Goal: Communication & Community: Answer question/provide support

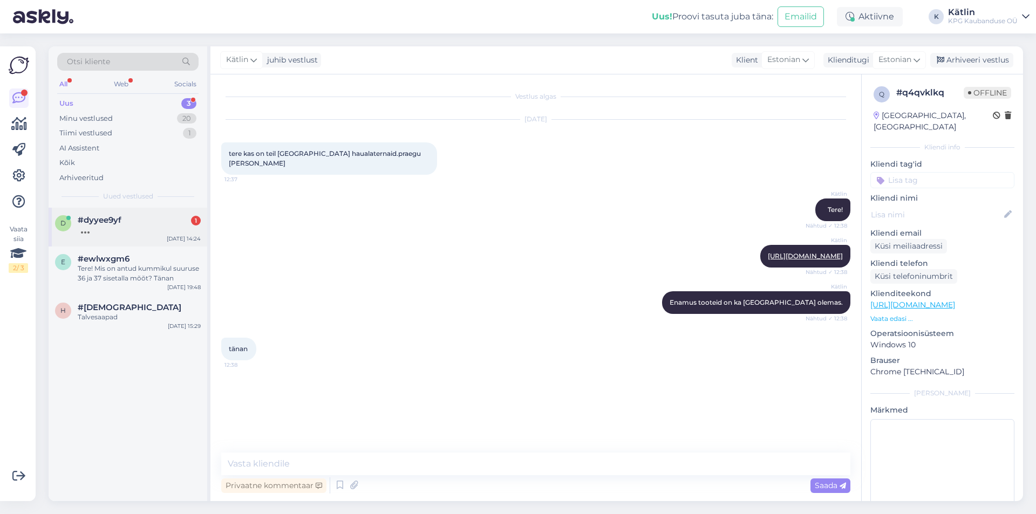
click at [146, 224] on div "#dyyee9yf 1" at bounding box center [139, 220] width 123 height 10
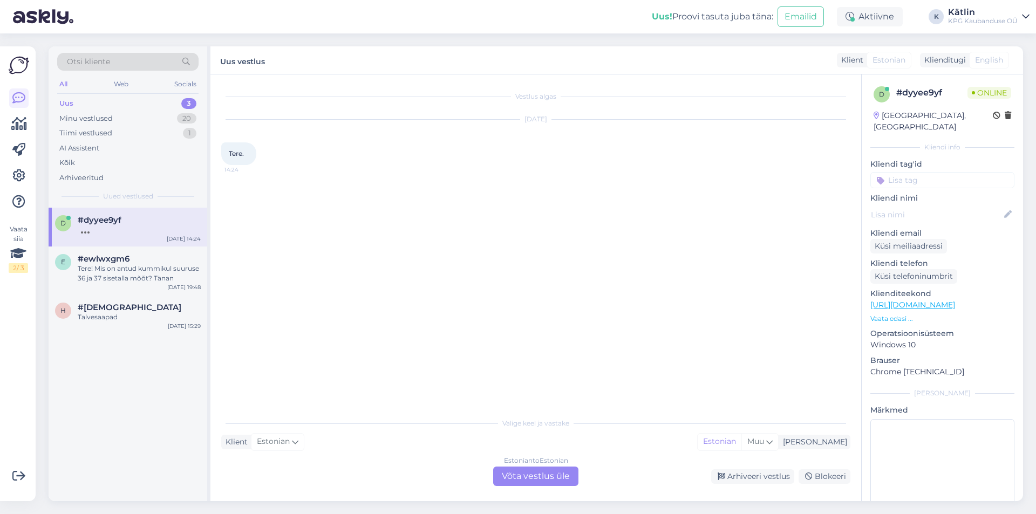
click at [545, 479] on div "Estonian to Estonian Võta vestlus üle" at bounding box center [535, 476] width 85 height 19
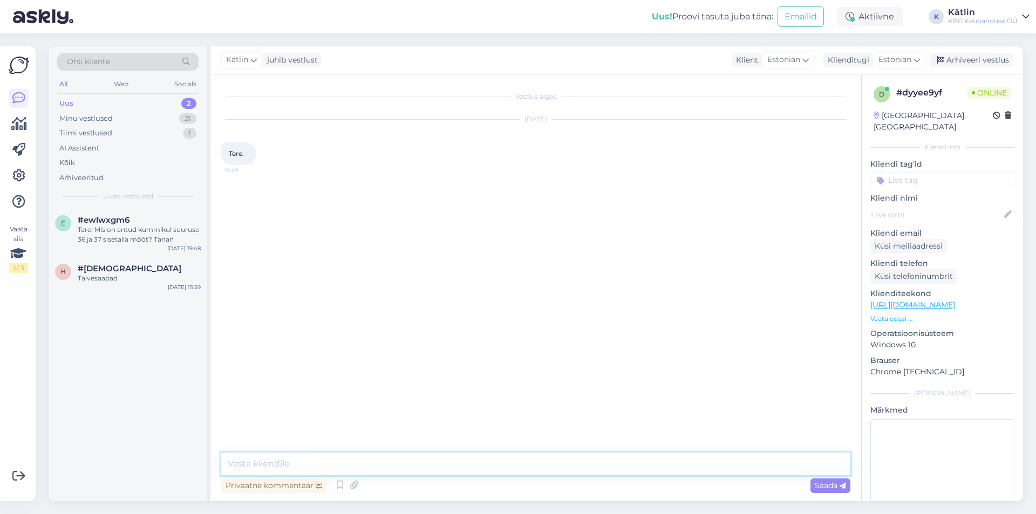
click at [529, 457] on textarea at bounding box center [535, 464] width 629 height 23
type textarea "Tere!"
drag, startPoint x: 390, startPoint y: 246, endPoint x: 418, endPoint y: 246, distance: 28.6
click at [418, 246] on div "Kas Rapla poes on olemas see toode, Tootekood: TE0300 14:25" at bounding box center [321, 246] width 200 height 23
copy span "TE0300"
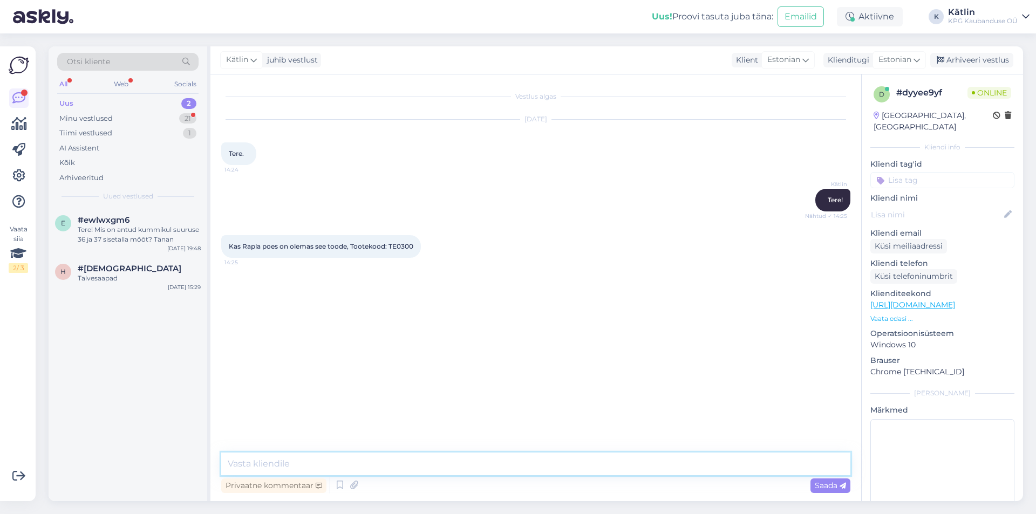
click at [313, 463] on textarea at bounding box center [535, 464] width 629 height 23
type textarea "E"
type textarea "V"
type textarea "Ei ole kahjuks."
type textarea "Rapla poes hetkel tühjendusmüük"
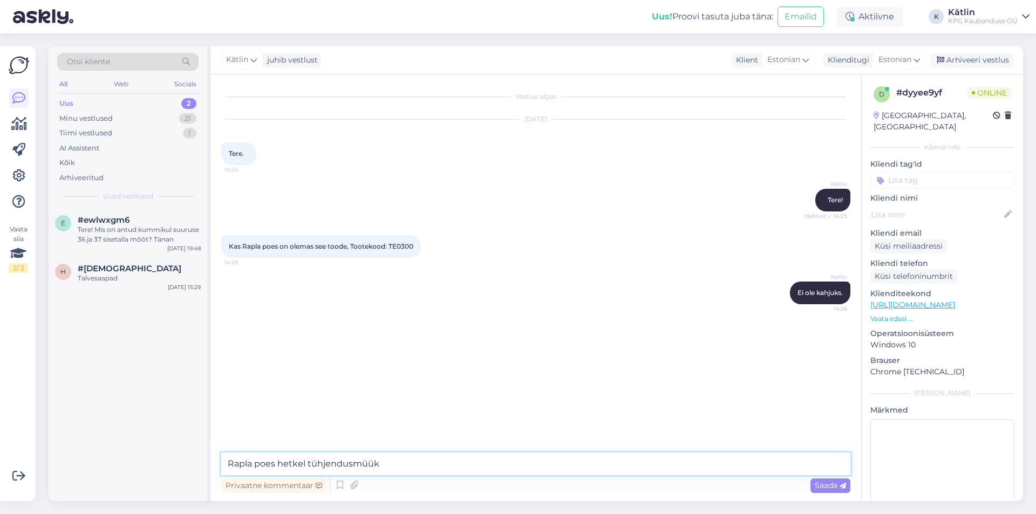
drag, startPoint x: 412, startPoint y: 466, endPoint x: 101, endPoint y: 462, distance: 310.9
click at [101, 462] on div "Otsi kliente All Web Socials Uus 2 Minu vestlused 21 Tiimi vestlused 1 AI Assis…" at bounding box center [536, 273] width 975 height 455
click at [321, 462] on textarea at bounding box center [535, 464] width 629 height 23
type textarea "Milline kauplus teile veel sobiks?"
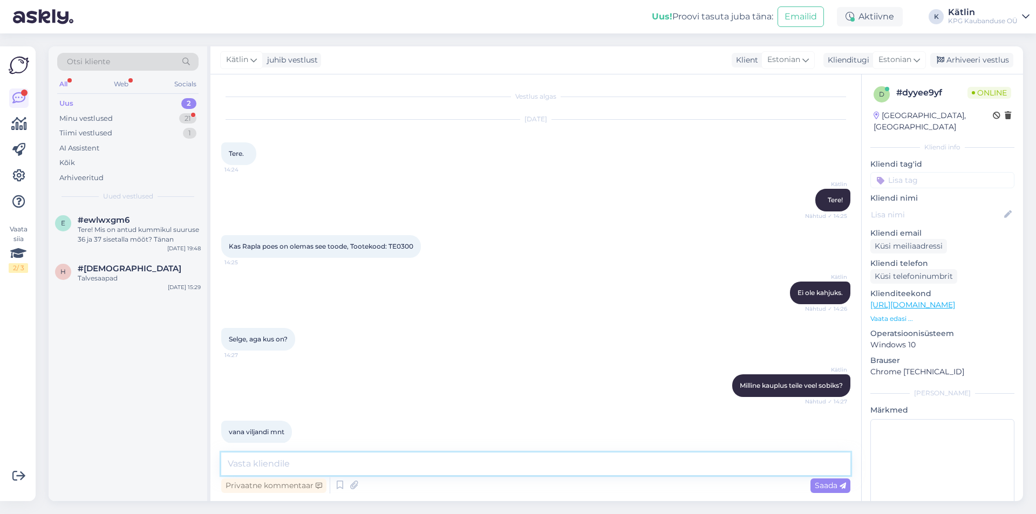
scroll to position [12, 0]
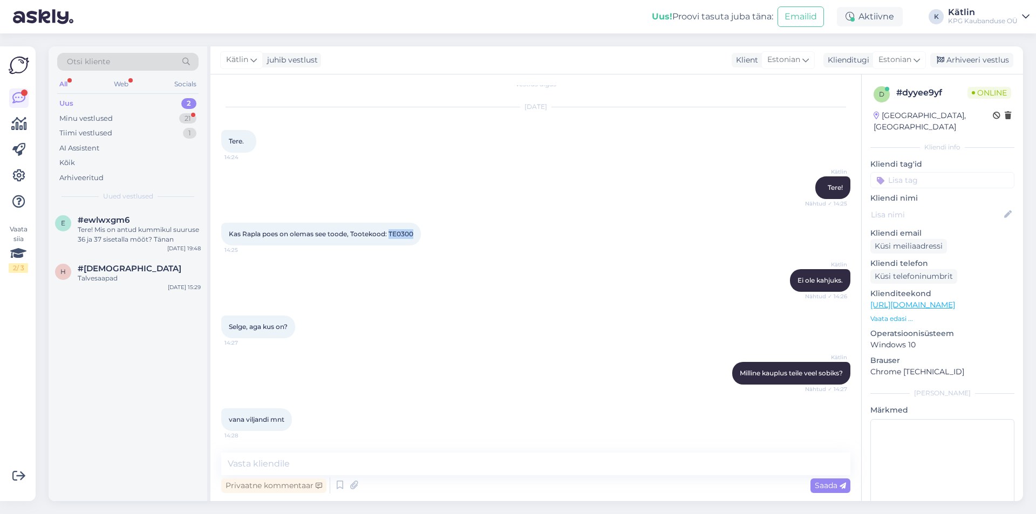
drag, startPoint x: 390, startPoint y: 233, endPoint x: 419, endPoint y: 234, distance: 29.7
click at [419, 234] on div "Kas Rapla poes on olemas see toode, Tootekood: TE0300 14:25" at bounding box center [321, 234] width 200 height 23
copy span "TE0300"
click at [283, 467] on textarea at bounding box center [535, 464] width 629 height 23
type textarea "Jah, Raudalu kaupluses peaks olema saadaval."
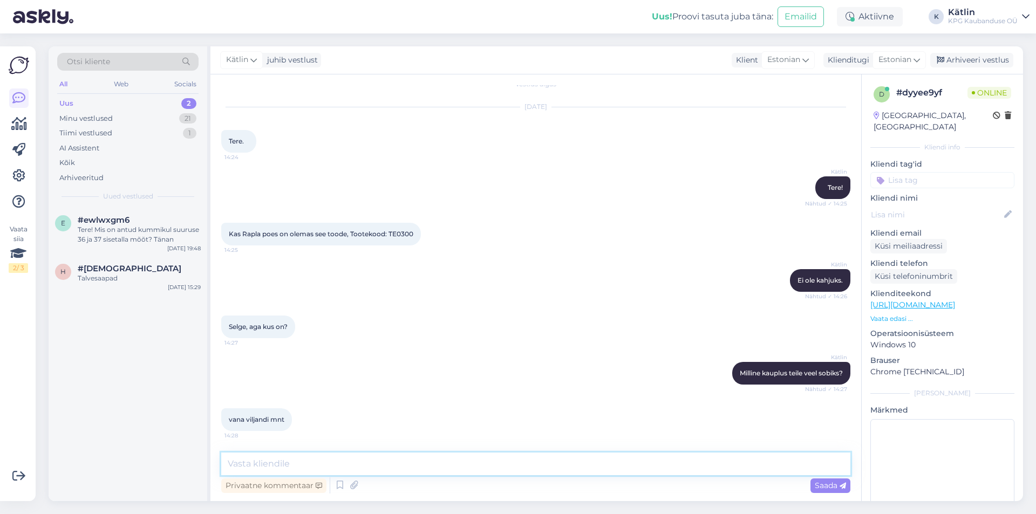
scroll to position [59, 0]
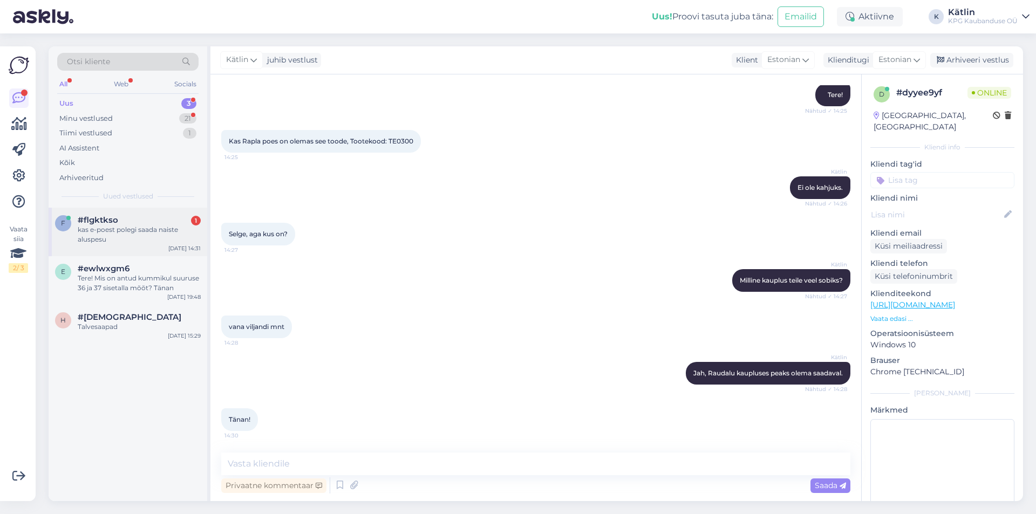
click at [139, 211] on div "f #flgktkso 1 kas e-poest polegi saada naiste aluspesu [DATE] 14:31" at bounding box center [128, 232] width 159 height 49
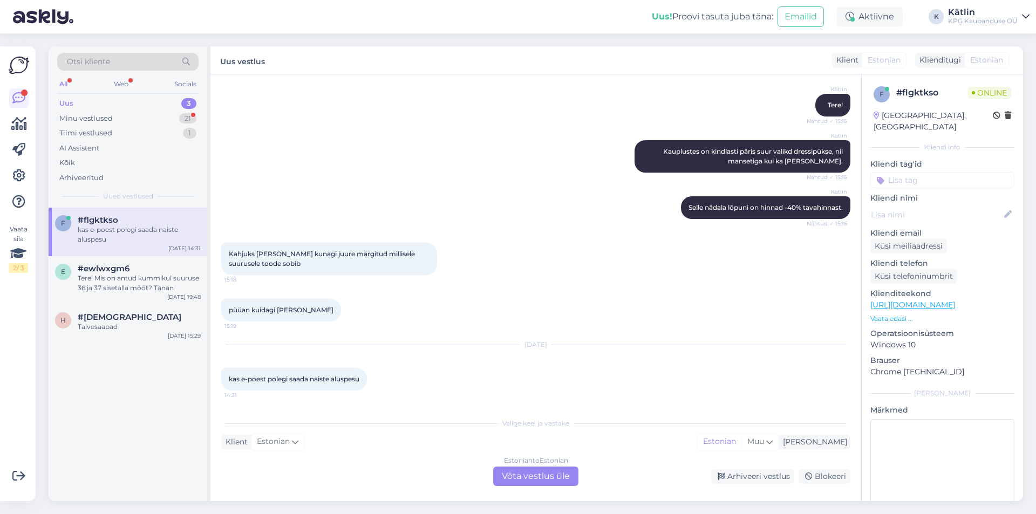
click at [512, 478] on div "Estonian to Estonian Võta vestlus üle" at bounding box center [535, 476] width 85 height 19
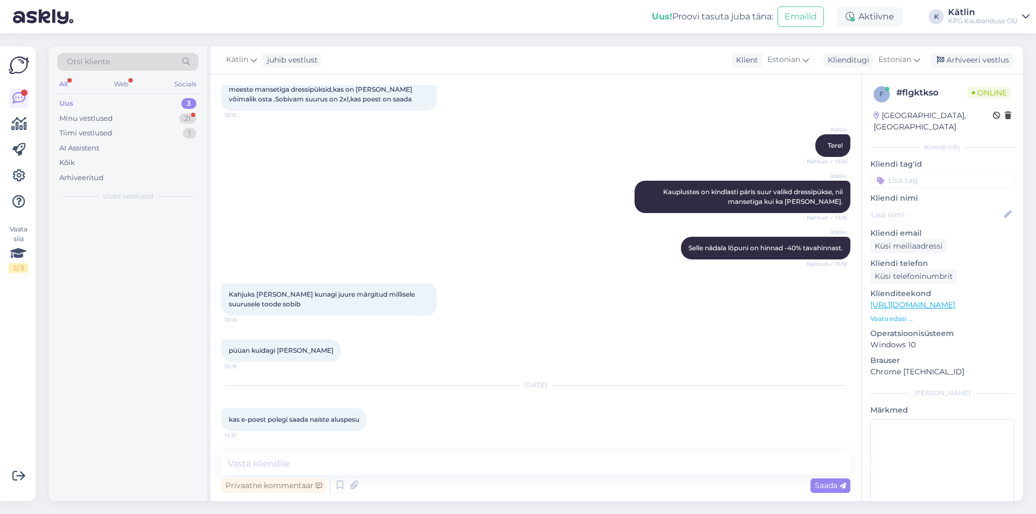
scroll to position [368, 0]
click at [340, 465] on textarea at bounding box center [535, 464] width 629 height 23
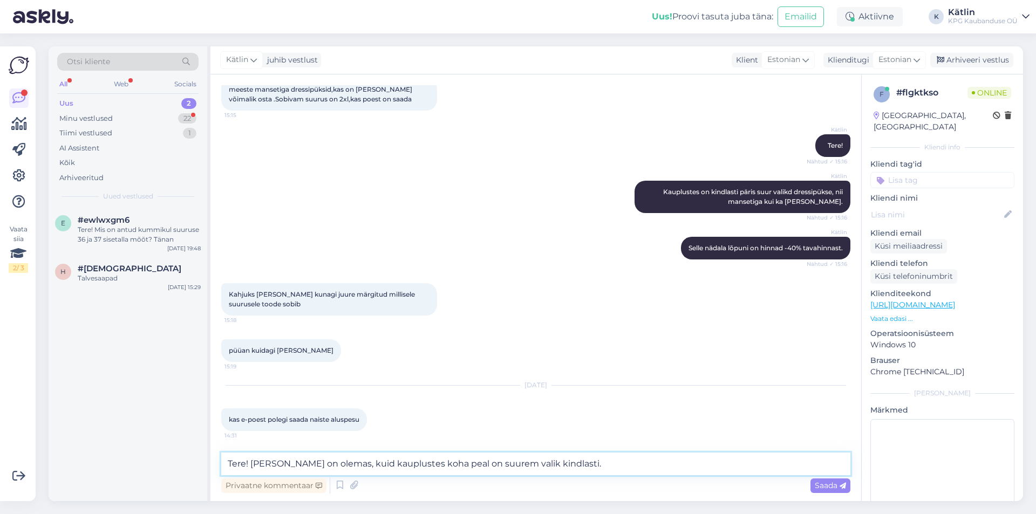
type textarea "Tere! [PERSON_NAME] on olemas, kuid kauplustes koha peal on suurem valik kindla…"
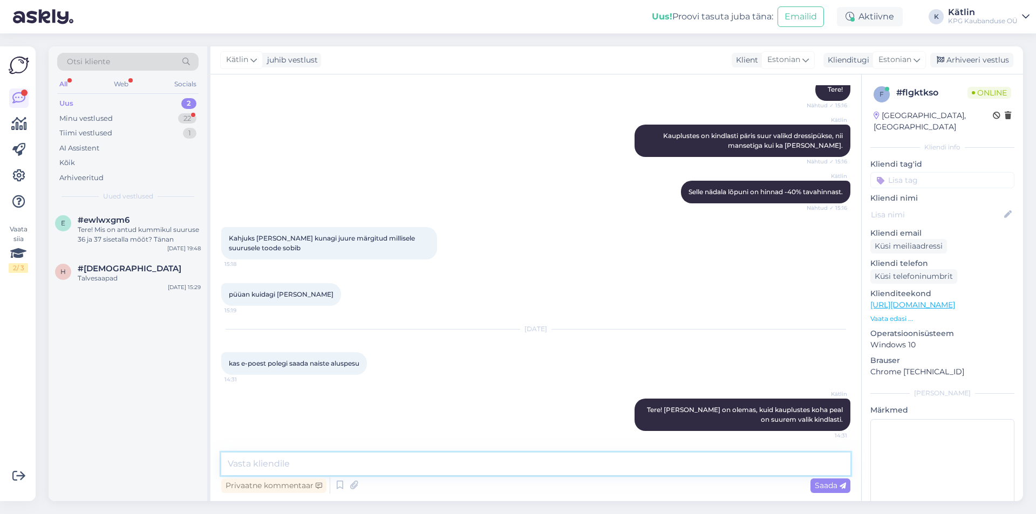
click at [413, 470] on textarea at bounding box center [535, 464] width 629 height 23
paste textarea "[URL][DOMAIN_NAME]"
type textarea "[URL][DOMAIN_NAME]"
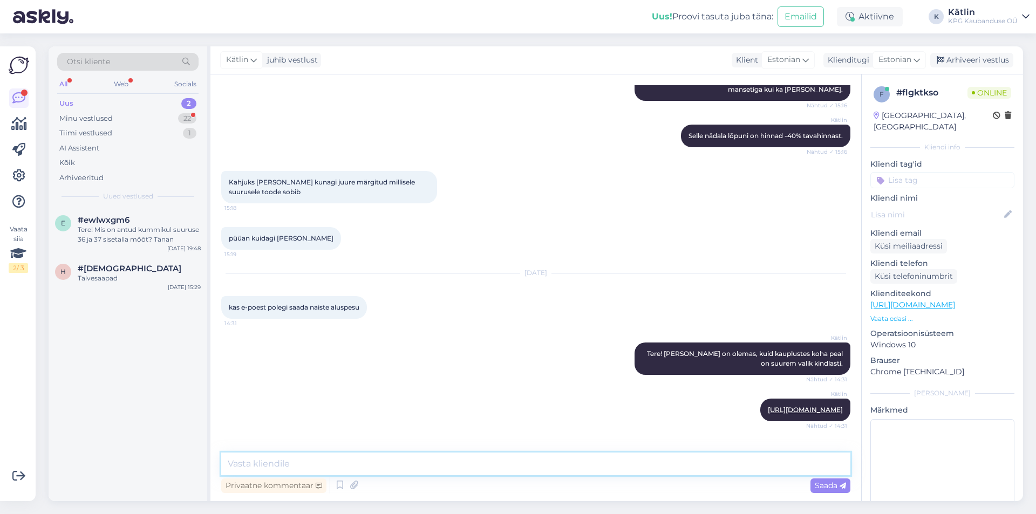
scroll to position [526, 0]
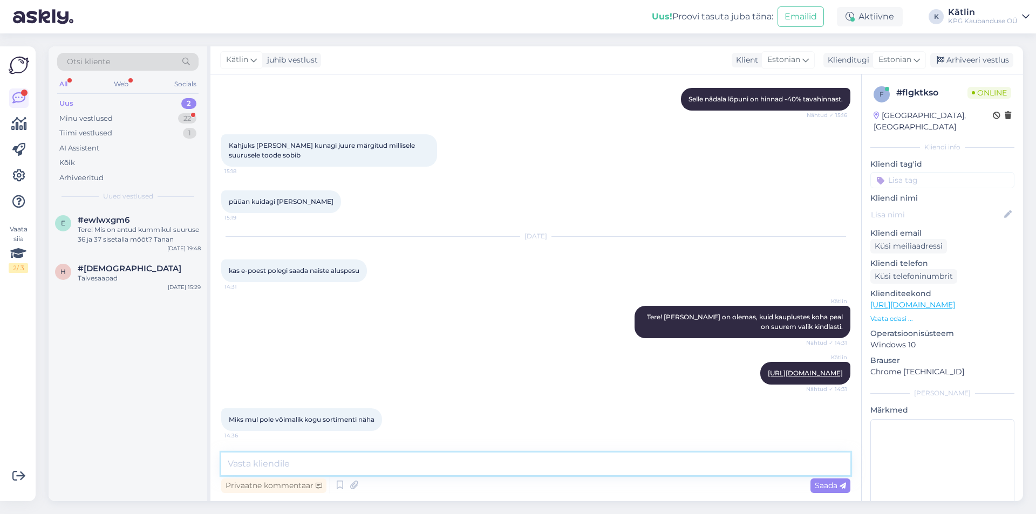
click at [266, 466] on textarea at bounding box center [535, 464] width 629 height 23
type textarea "K"
type textarea "Kahjuks ei ole võimalik. Seda saate kaupluses koha peal näha."
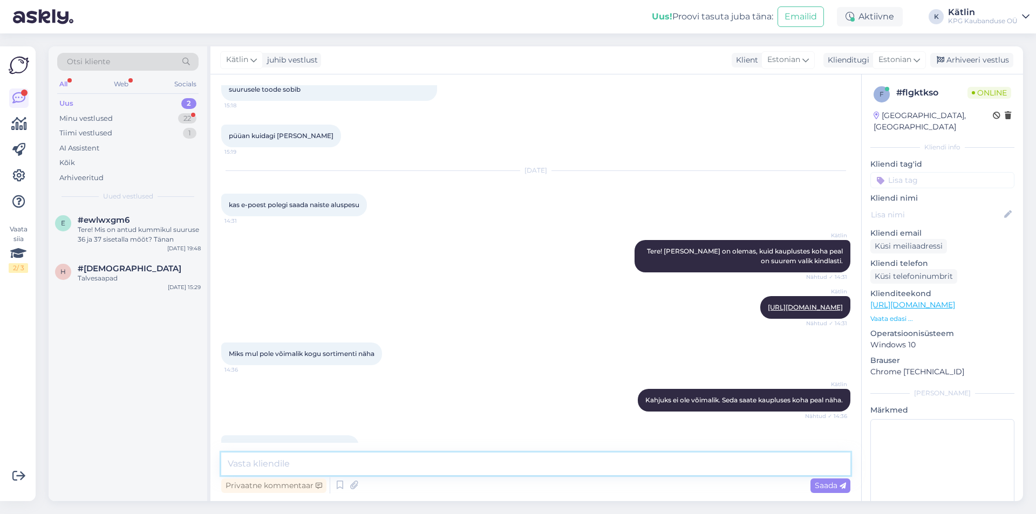
scroll to position [629, 0]
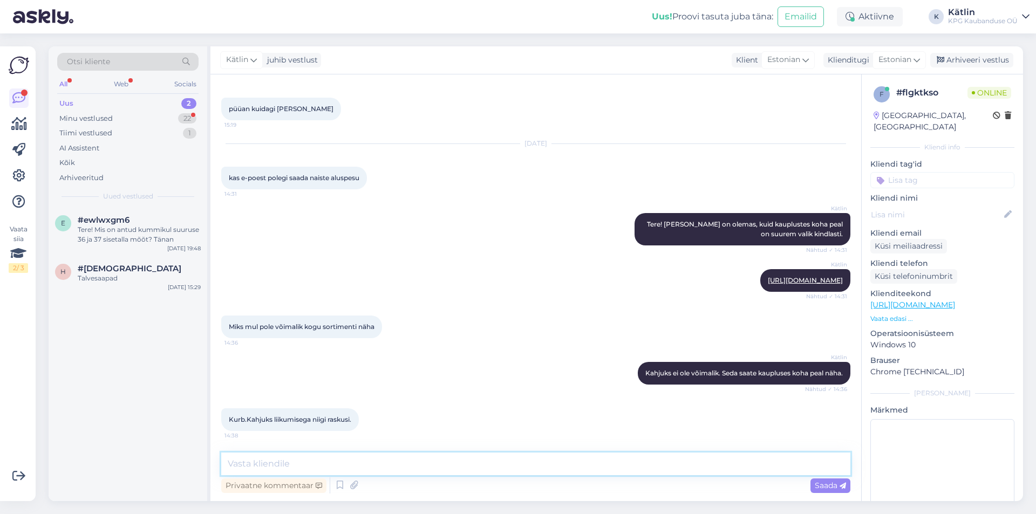
click at [276, 465] on textarea at bounding box center [535, 464] width 629 height 23
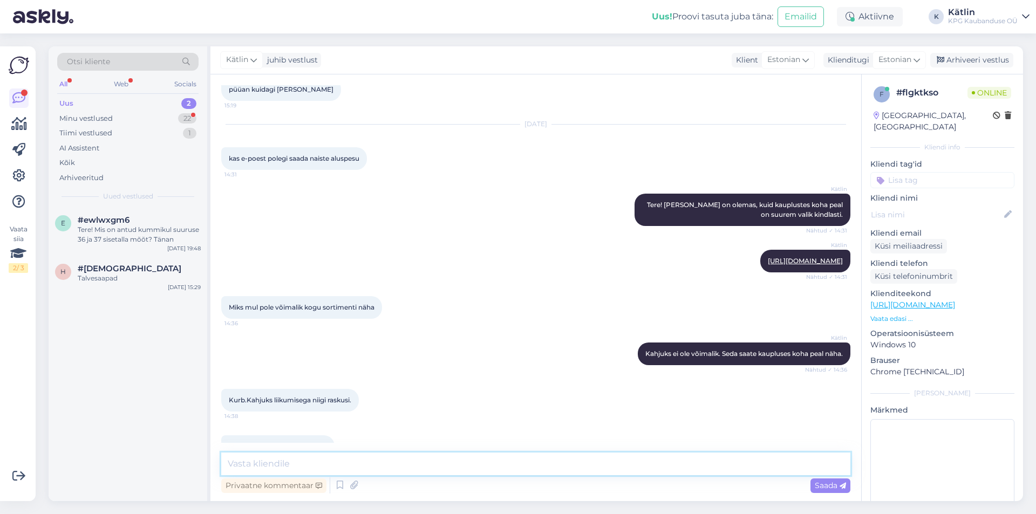
scroll to position [675, 0]
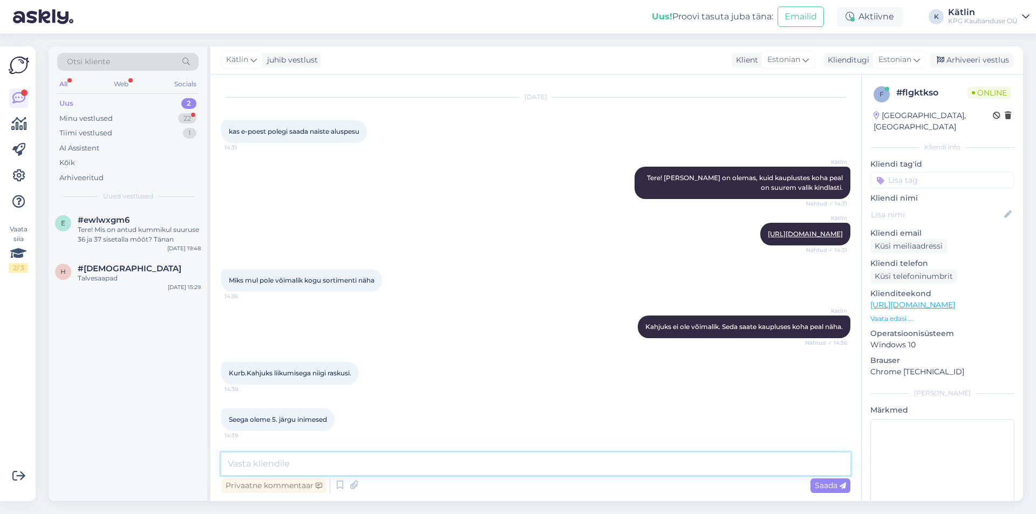
click at [285, 458] on textarea at bounding box center [535, 464] width 629 height 23
click at [293, 464] on textarea at bounding box center [535, 464] width 629 height 23
type textarea "P"
type textarea "Hetkel ei saa kahjuks rohkem aidata, süsteem ei võimalda meil kogu sortimenti n…"
click at [606, 462] on textarea "Hetkel ei saa kahjuks rohkem aidata, süsteem ei võimalda meil kogu sortimenti n…" at bounding box center [535, 464] width 629 height 23
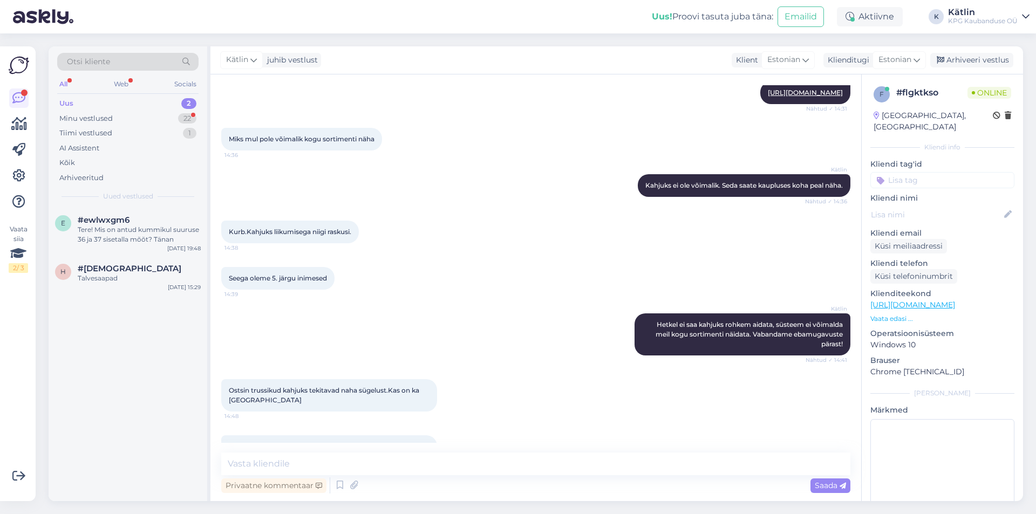
scroll to position [853, 0]
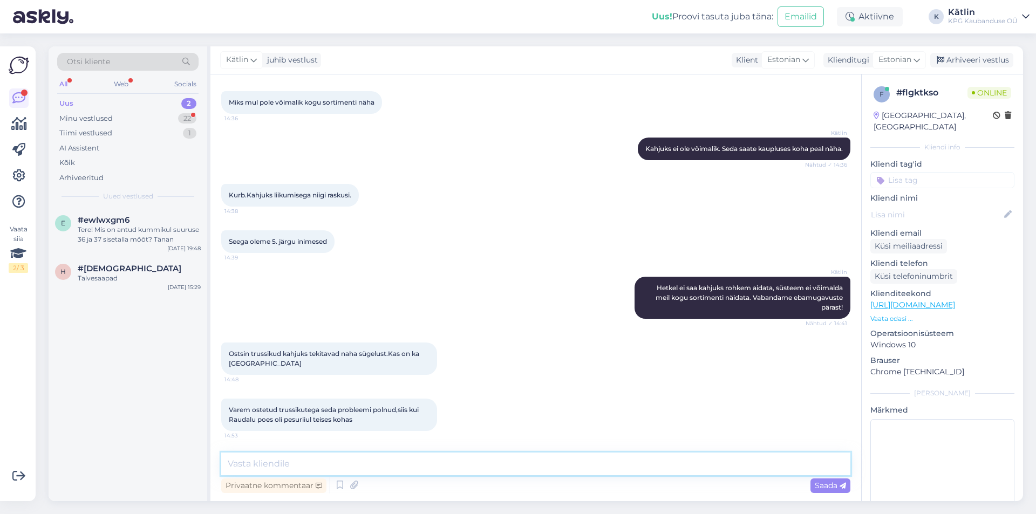
click at [314, 461] on textarea at bounding box center [535, 464] width 629 height 23
click at [857, 21] on div "Aktiivne" at bounding box center [870, 16] width 66 height 19
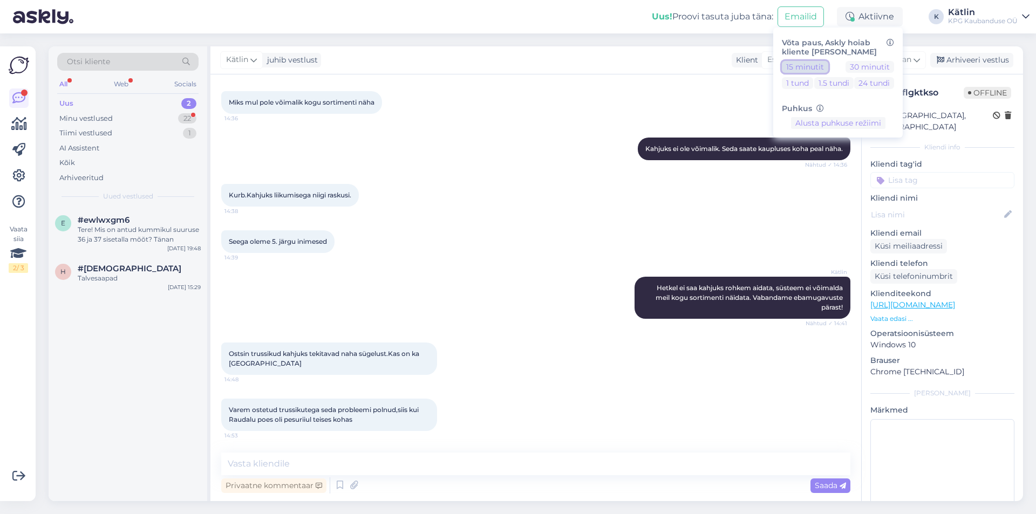
click at [813, 66] on button "15 minutit" at bounding box center [805, 67] width 46 height 12
click at [276, 463] on textarea at bounding box center [535, 464] width 629 height 23
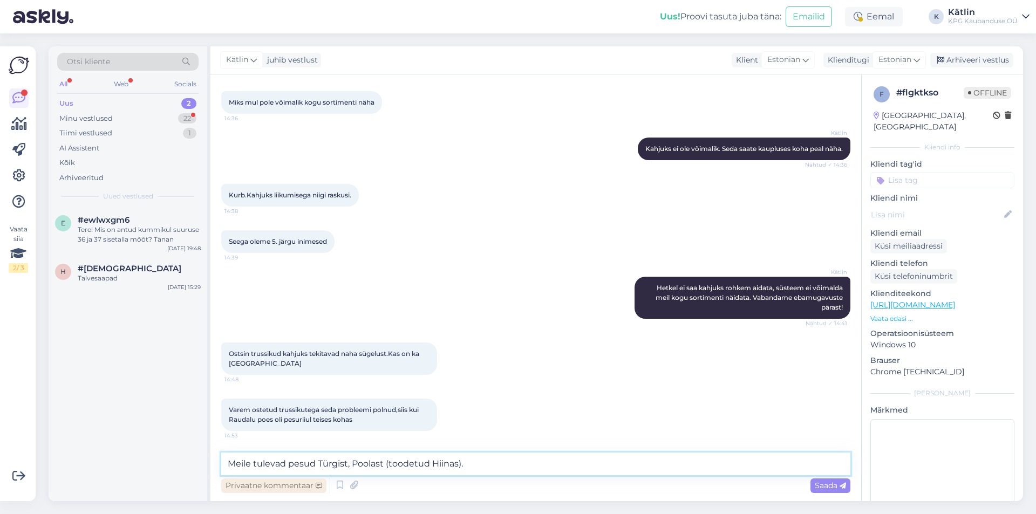
type textarea "Meile tulevad pesud Türgist, Poolast (toodetud Hiinas)."
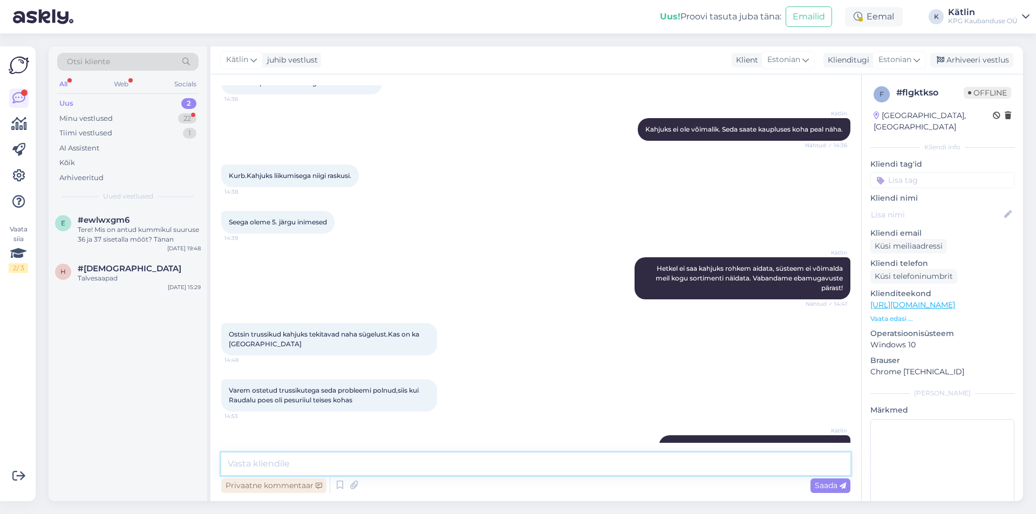
scroll to position [900, 0]
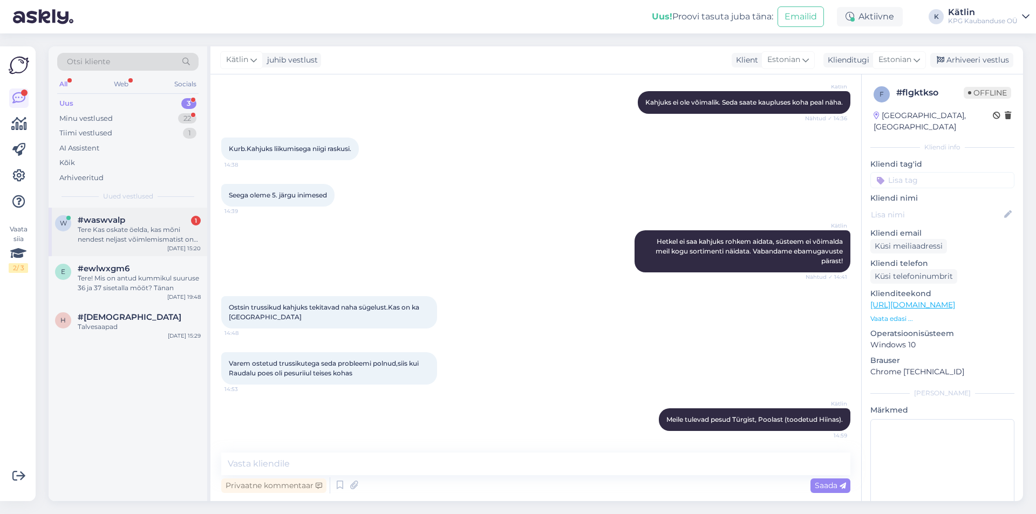
click at [123, 240] on div "Tere Kas oskate öelda, kas mõni nendest neljast võimlemismatist on Raudalu kaup…" at bounding box center [139, 234] width 123 height 19
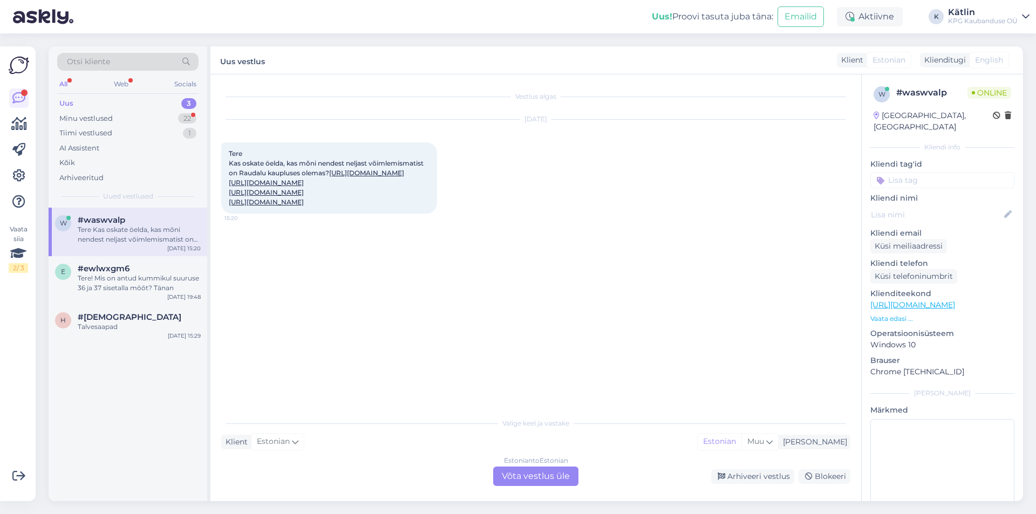
click at [329, 177] on link "[URL][DOMAIN_NAME]" at bounding box center [366, 173] width 75 height 8
click at [304, 187] on link "[URL][DOMAIN_NAME]" at bounding box center [266, 183] width 75 height 8
click at [304, 196] on link "[URL][DOMAIN_NAME]" at bounding box center [266, 192] width 75 height 8
click at [304, 206] on link "[URL][DOMAIN_NAME]" at bounding box center [266, 202] width 75 height 8
click at [518, 465] on div "Estonian to Estonian" at bounding box center [536, 461] width 64 height 10
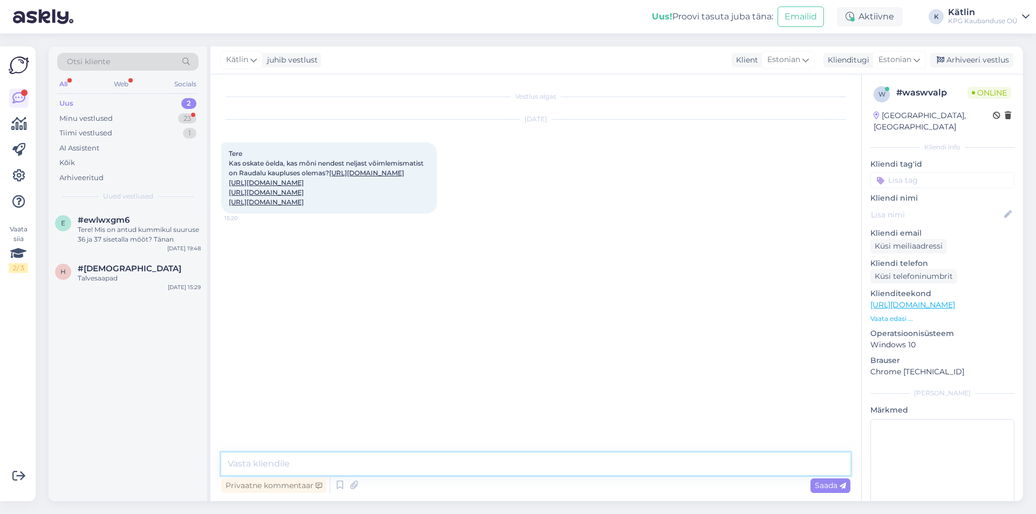
click at [473, 466] on textarea at bounding box center [535, 464] width 629 height 23
type textarea "Tere!"
click at [304, 187] on link "[URL][DOMAIN_NAME]" at bounding box center [266, 183] width 75 height 8
click at [281, 466] on textarea at bounding box center [535, 464] width 629 height 23
type textarea "Tundub, et kõik need peaksid seal saadaval olema."
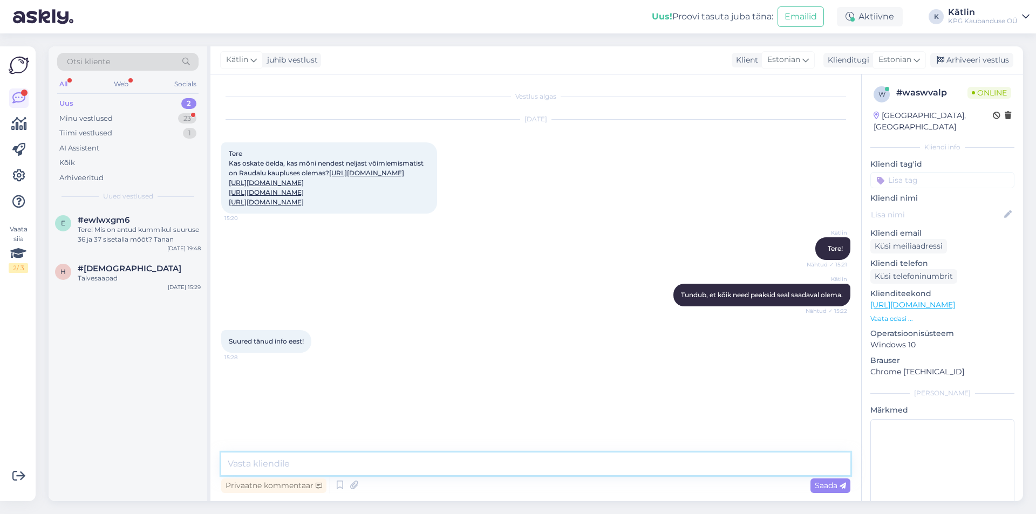
click at [303, 468] on textarea at bounding box center [535, 464] width 629 height 23
click at [140, 113] on div "Minu vestlused 23" at bounding box center [127, 118] width 141 height 15
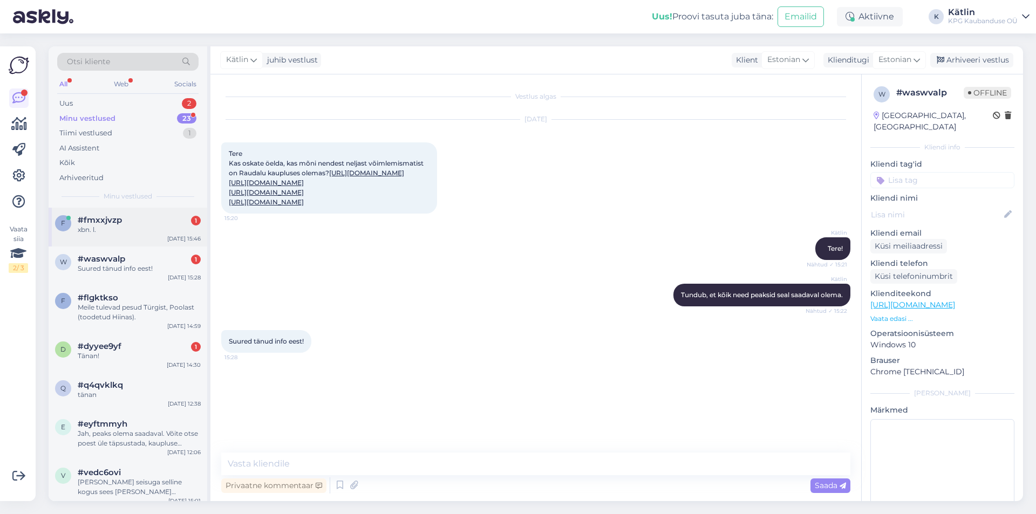
click at [132, 235] on div "f #fmxxjvzp 1 xbn. l. [DATE] 15:46" at bounding box center [128, 227] width 159 height 39
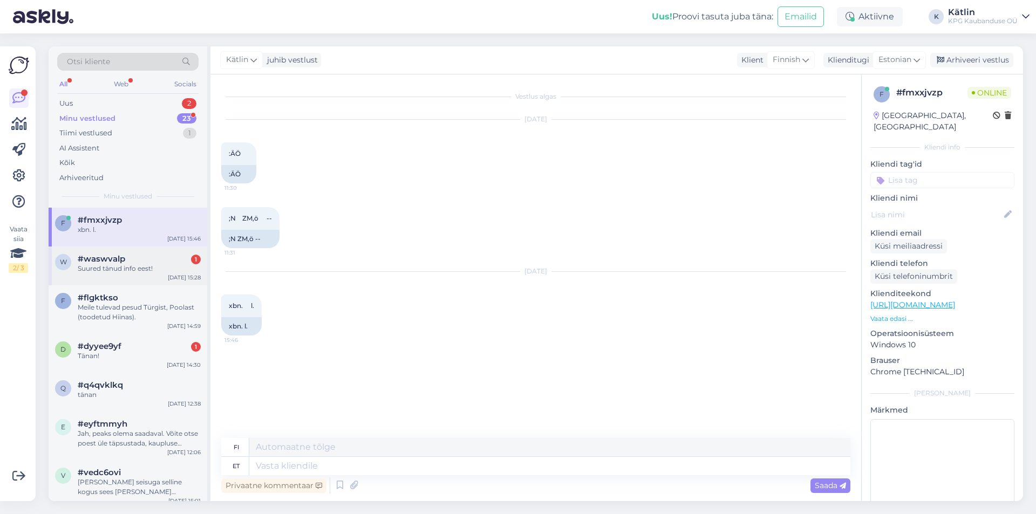
click at [131, 268] on div "Suured tänud info eest!" at bounding box center [139, 269] width 123 height 10
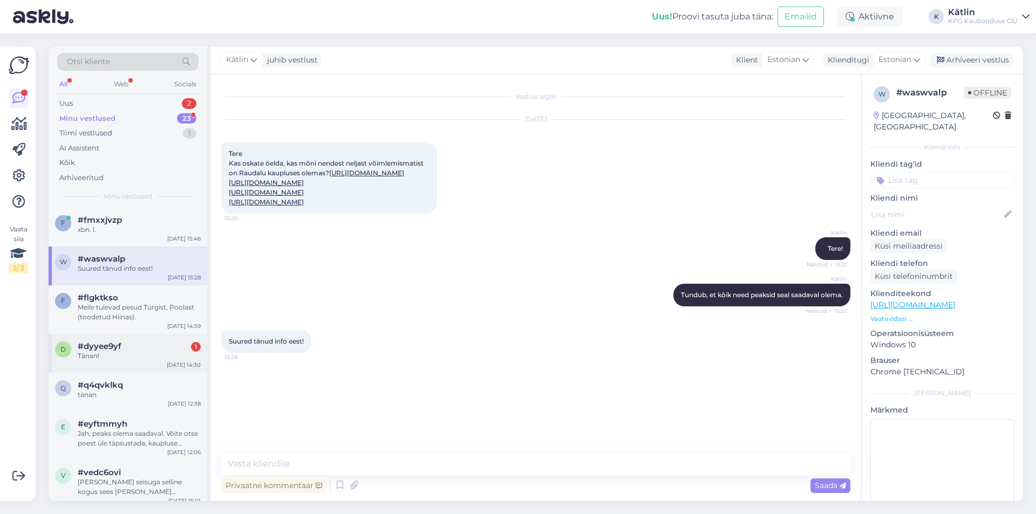
click at [127, 341] on div "d #dyyee9yf 1 Tänan! [DATE] 14:30" at bounding box center [128, 353] width 159 height 39
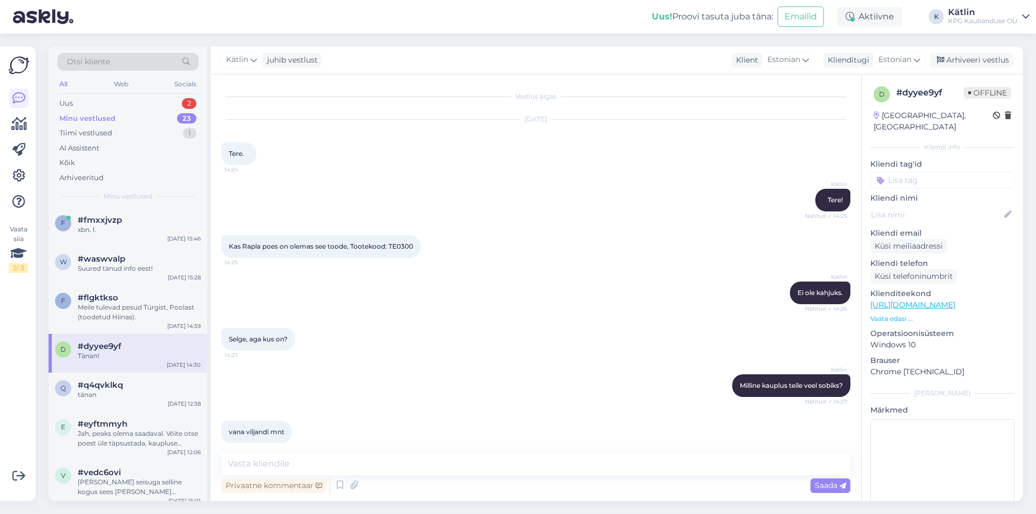
scroll to position [105, 0]
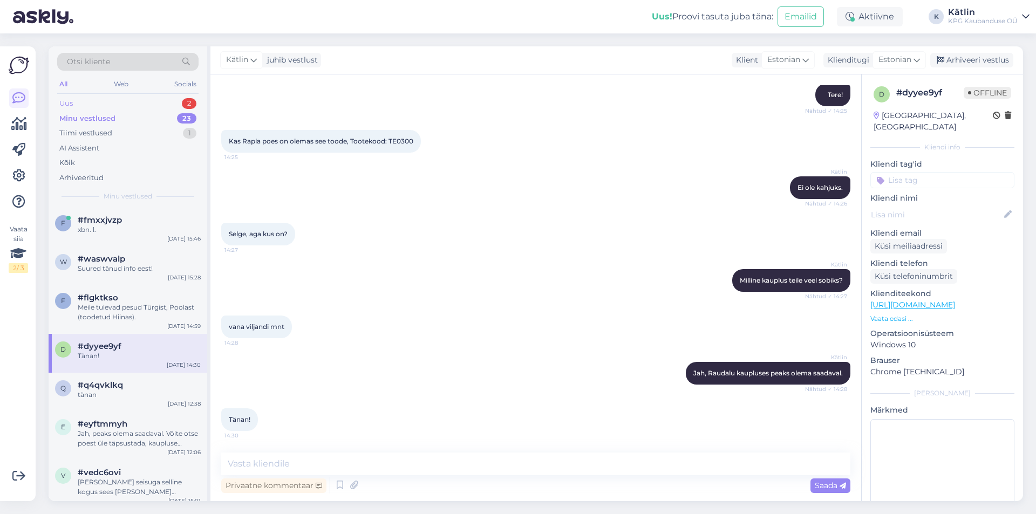
click at [98, 102] on div "Uus 2" at bounding box center [127, 103] width 141 height 15
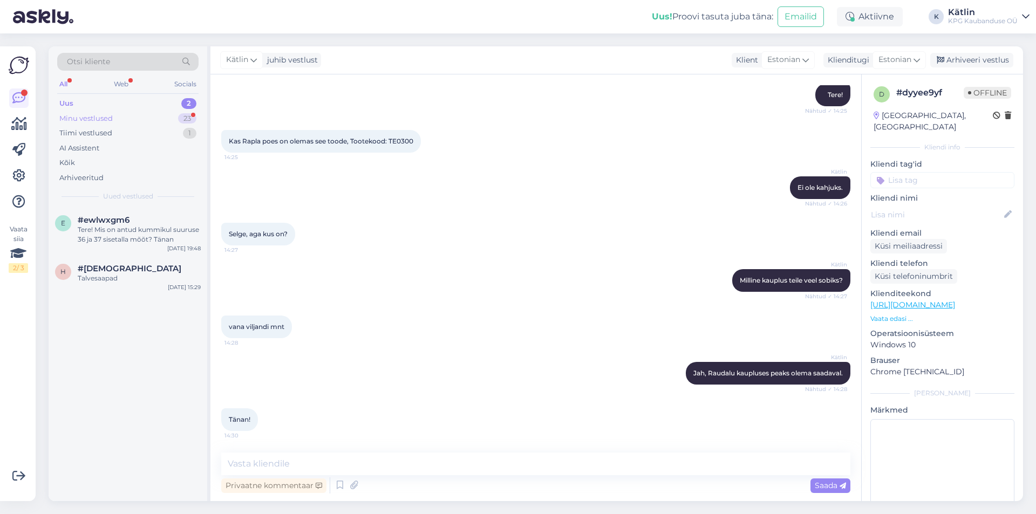
click at [137, 112] on div "Minu vestlused 23" at bounding box center [127, 118] width 141 height 15
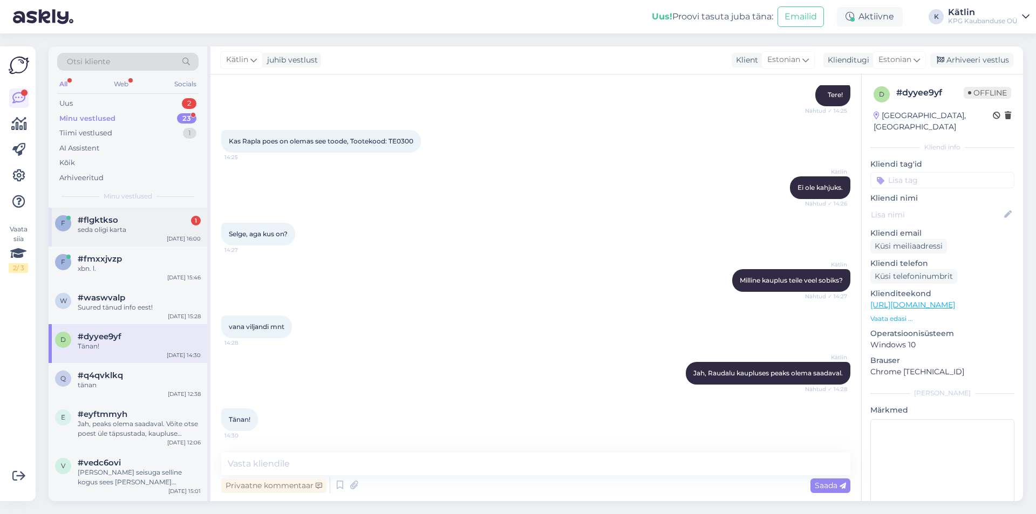
click at [140, 233] on div "seda oligi karta" at bounding box center [139, 230] width 123 height 10
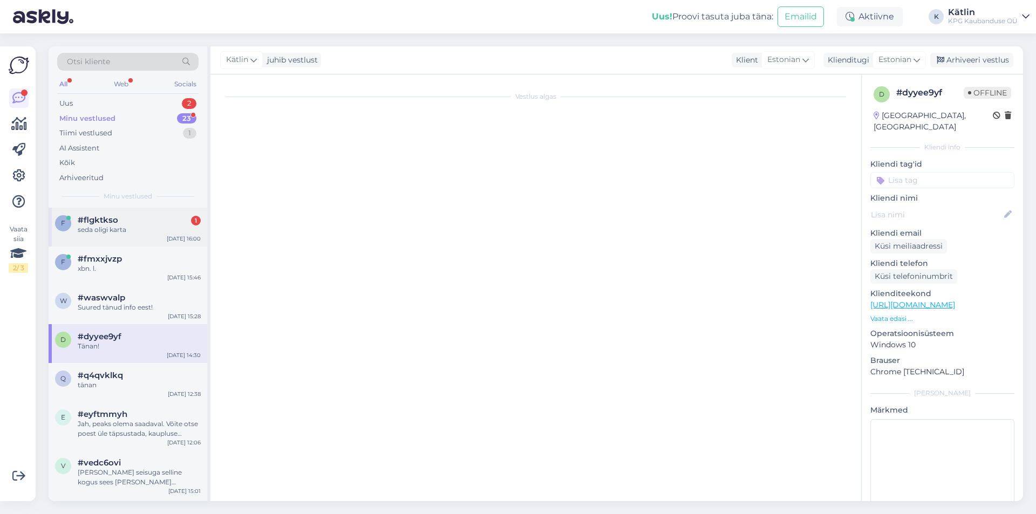
scroll to position [946, 0]
